Goal: Information Seeking & Learning: Find specific fact

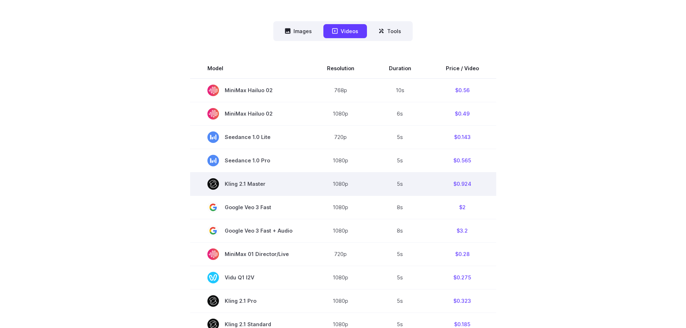
scroll to position [257, 0]
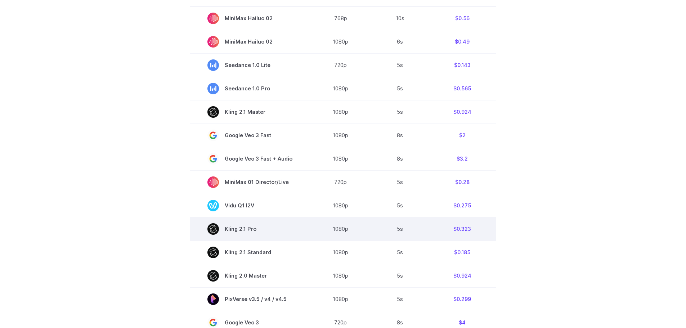
click at [462, 229] on td "$0.323" at bounding box center [462, 228] width 68 height 23
copy td "0.323"
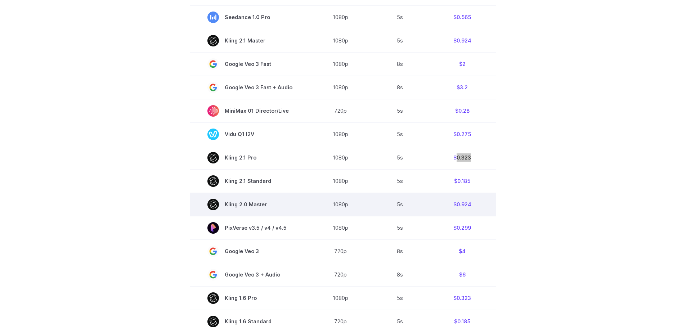
scroll to position [329, 0]
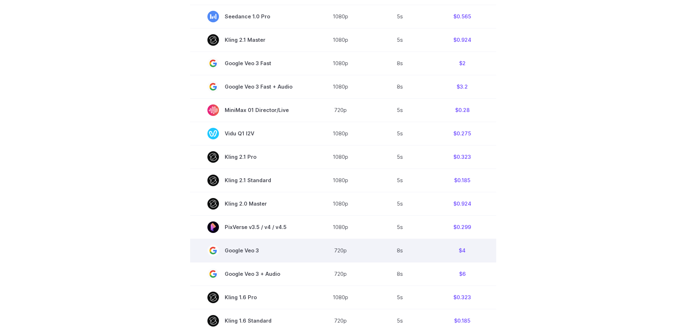
click at [340, 252] on td "720p" at bounding box center [341, 250] width 62 height 23
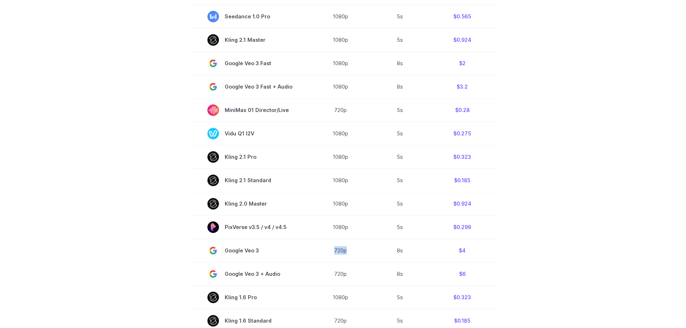
copy td "720p"
click at [539, 236] on section "Model Resolution Duration Price / Video MiniMax Hailuo 02 768p 10s $0.56 MiniMa…" at bounding box center [343, 158] width 501 height 488
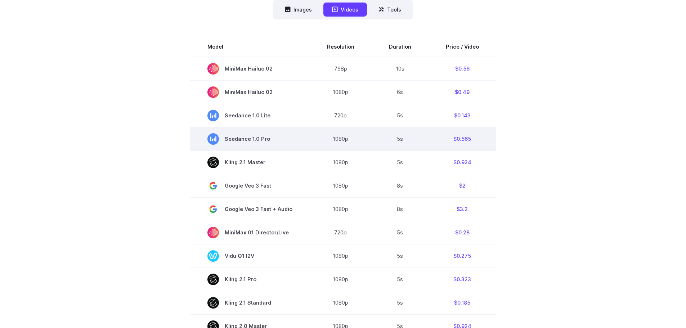
scroll to position [208, 0]
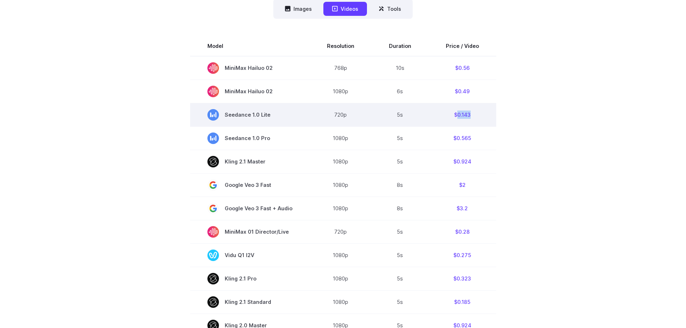
drag, startPoint x: 469, startPoint y: 117, endPoint x: 456, endPoint y: 117, distance: 12.6
click at [456, 117] on td "$0.143" at bounding box center [462, 114] width 68 height 23
copy td "0.143"
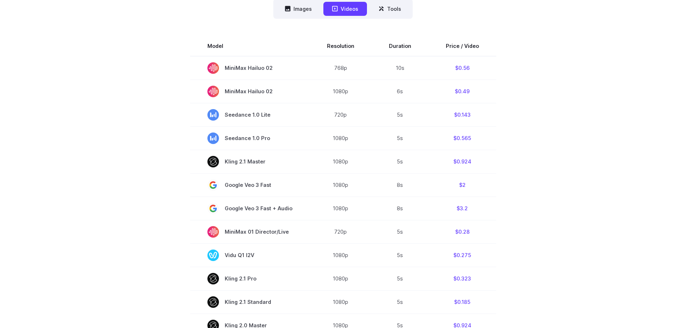
click at [582, 128] on section "Model Resolution Duration Price / Video MiniMax Hailuo 02 768p 10s $0.56 MiniMa…" at bounding box center [343, 280] width 501 height 488
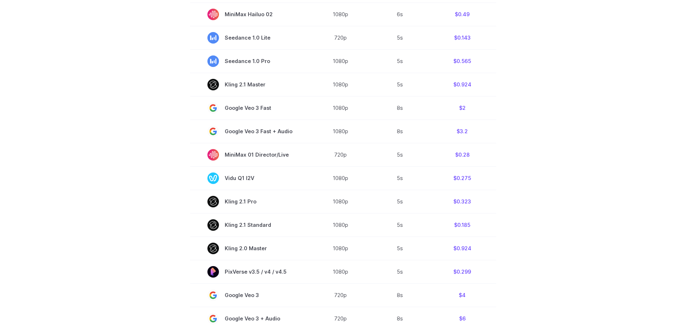
scroll to position [284, 0]
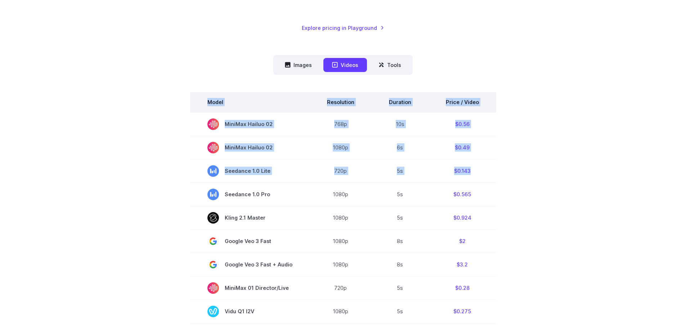
drag, startPoint x: 471, startPoint y: 41, endPoint x: 462, endPoint y: 40, distance: 9.1
click at [462, 40] on div "Pricing based on what you use Exact pricing depends on your setup. Use the Play…" at bounding box center [343, 267] width 501 height 689
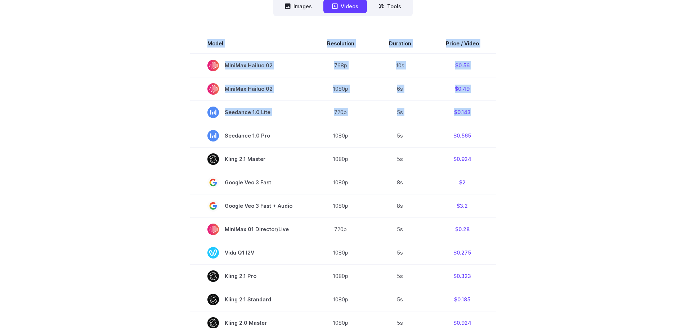
scroll to position [211, 0]
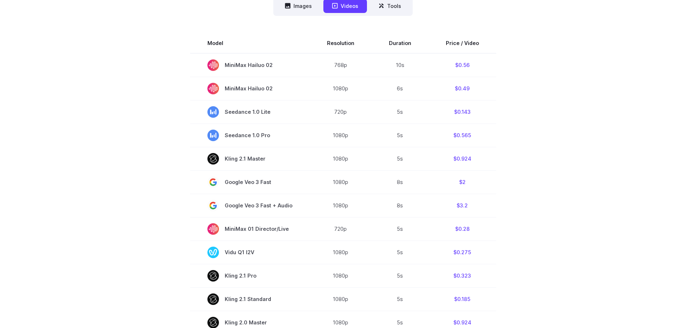
click at [518, 152] on section "Model Resolution Duration Price / Video MiniMax Hailuo 02 768p 10s $0.56 MiniMa…" at bounding box center [343, 277] width 501 height 488
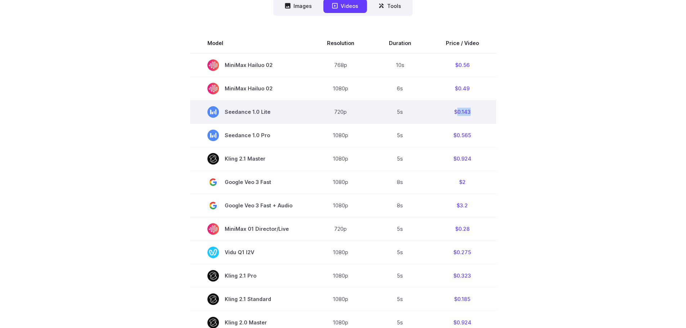
drag, startPoint x: 465, startPoint y: 113, endPoint x: 456, endPoint y: 113, distance: 9.7
click at [456, 113] on td "$0.143" at bounding box center [462, 111] width 68 height 23
copy td "0.143"
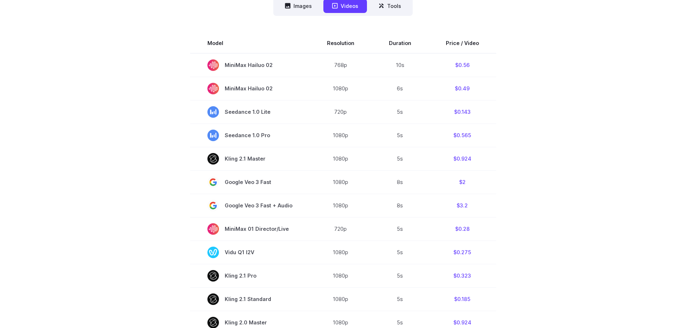
click at [555, 179] on section "Model Resolution Duration Price / Video MiniMax Hailuo 02 768p 10s $0.56 MiniMa…" at bounding box center [343, 277] width 501 height 488
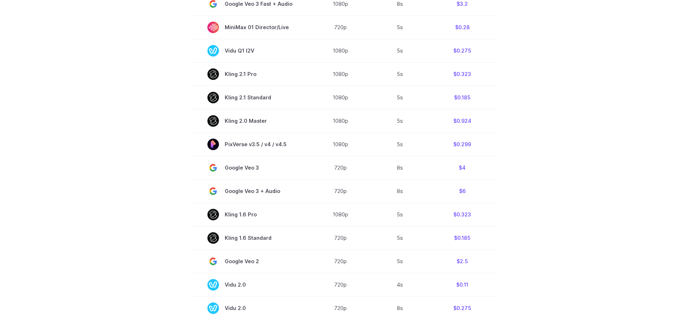
scroll to position [463, 0]
